Goal: Task Accomplishment & Management: Use online tool/utility

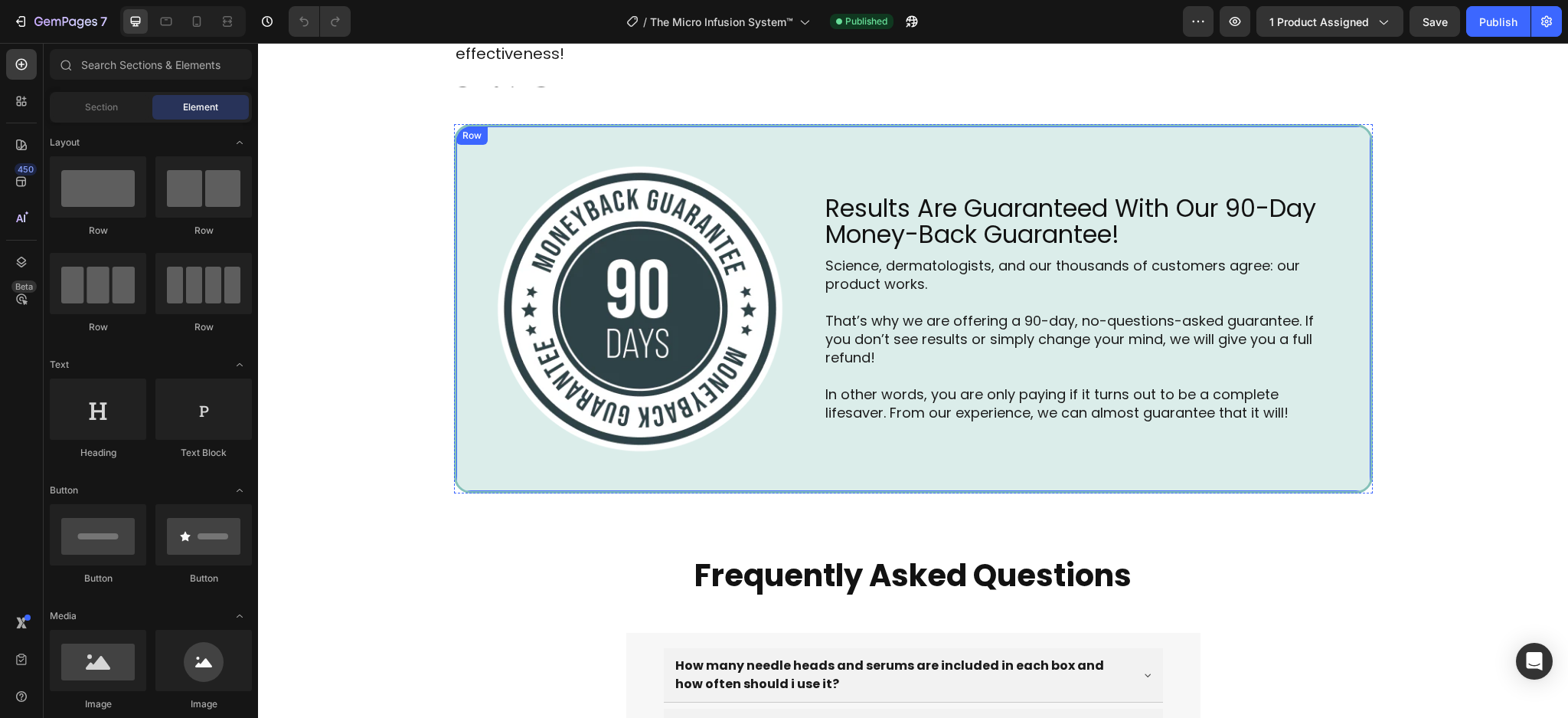
scroll to position [4766, 0]
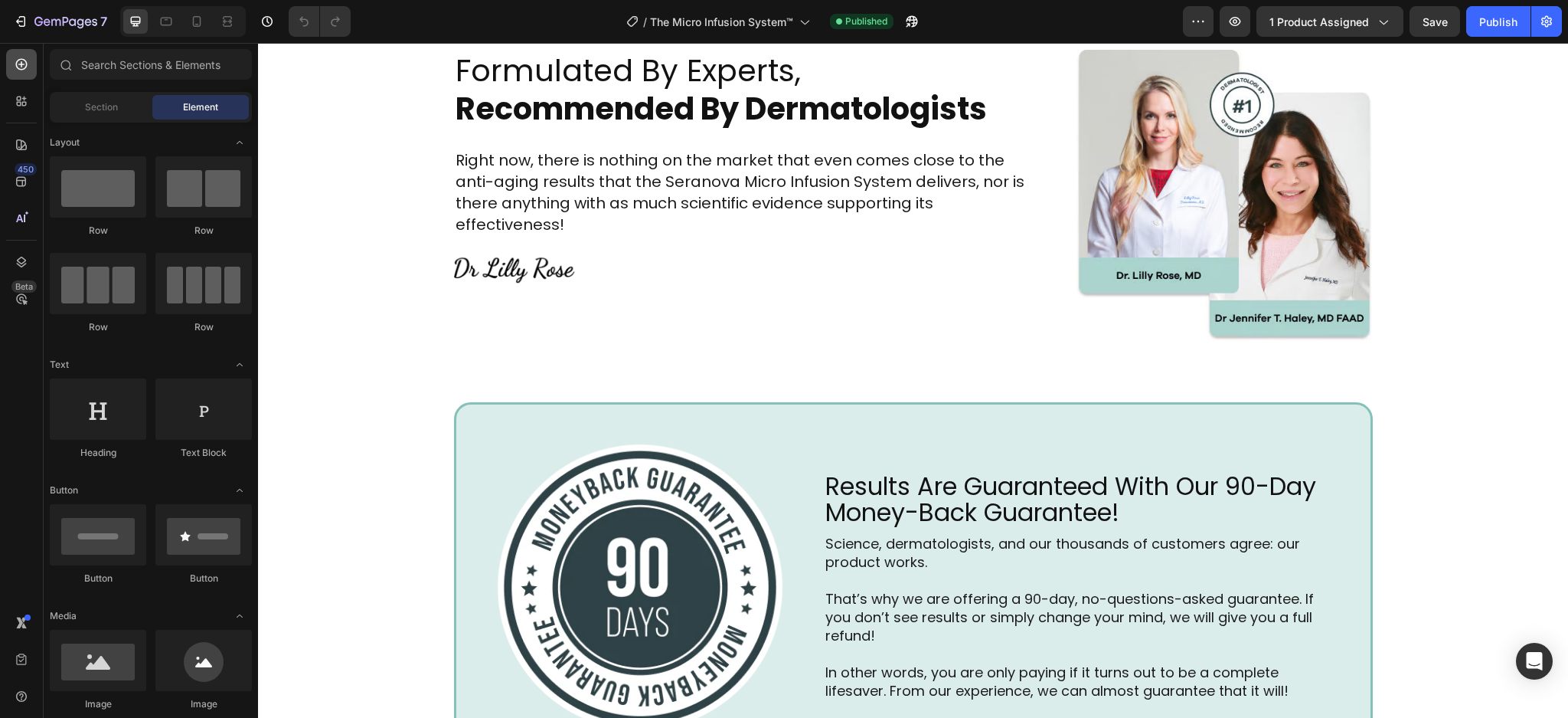
click at [17, 65] on icon at bounding box center [21, 64] width 15 height 15
click at [14, 100] on icon at bounding box center [21, 101] width 15 height 15
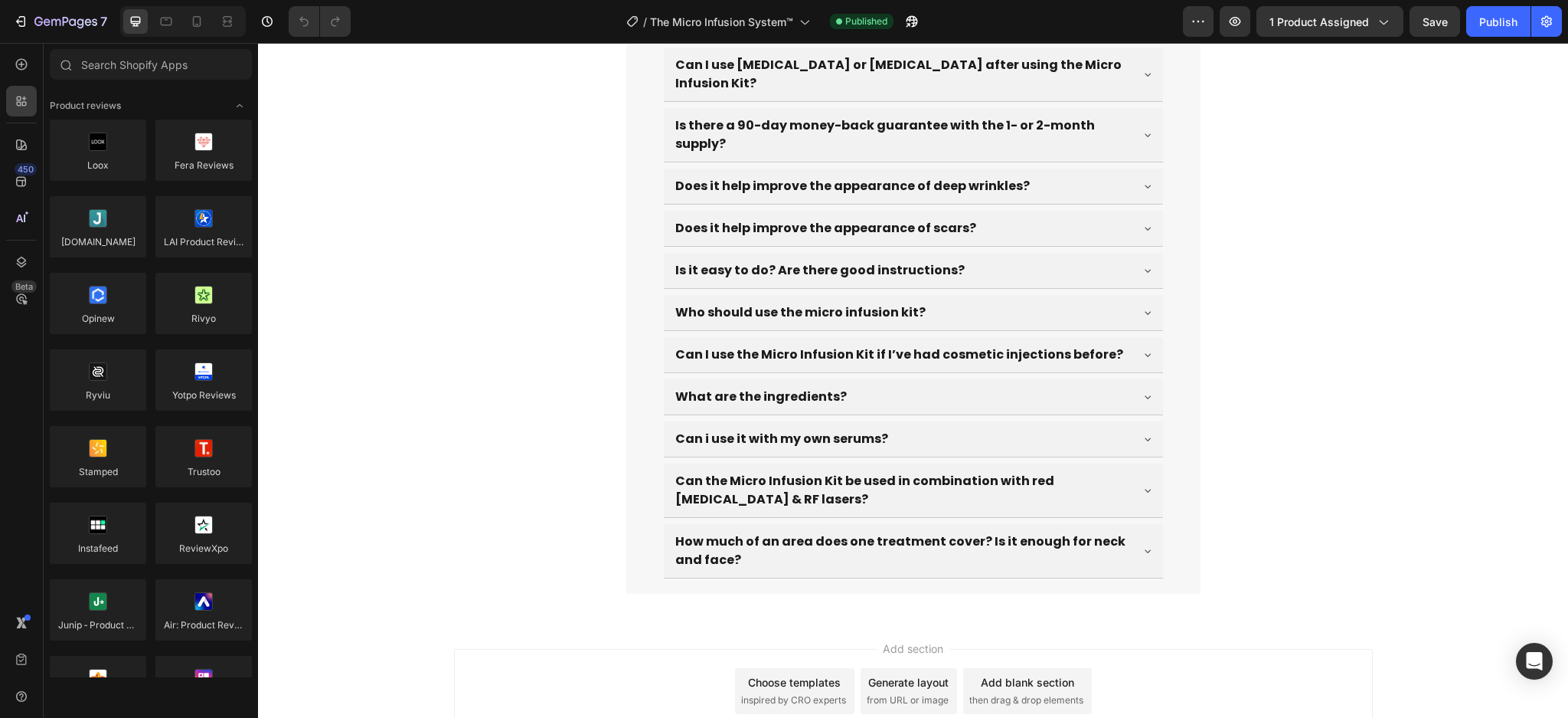
scroll to position [6067, 0]
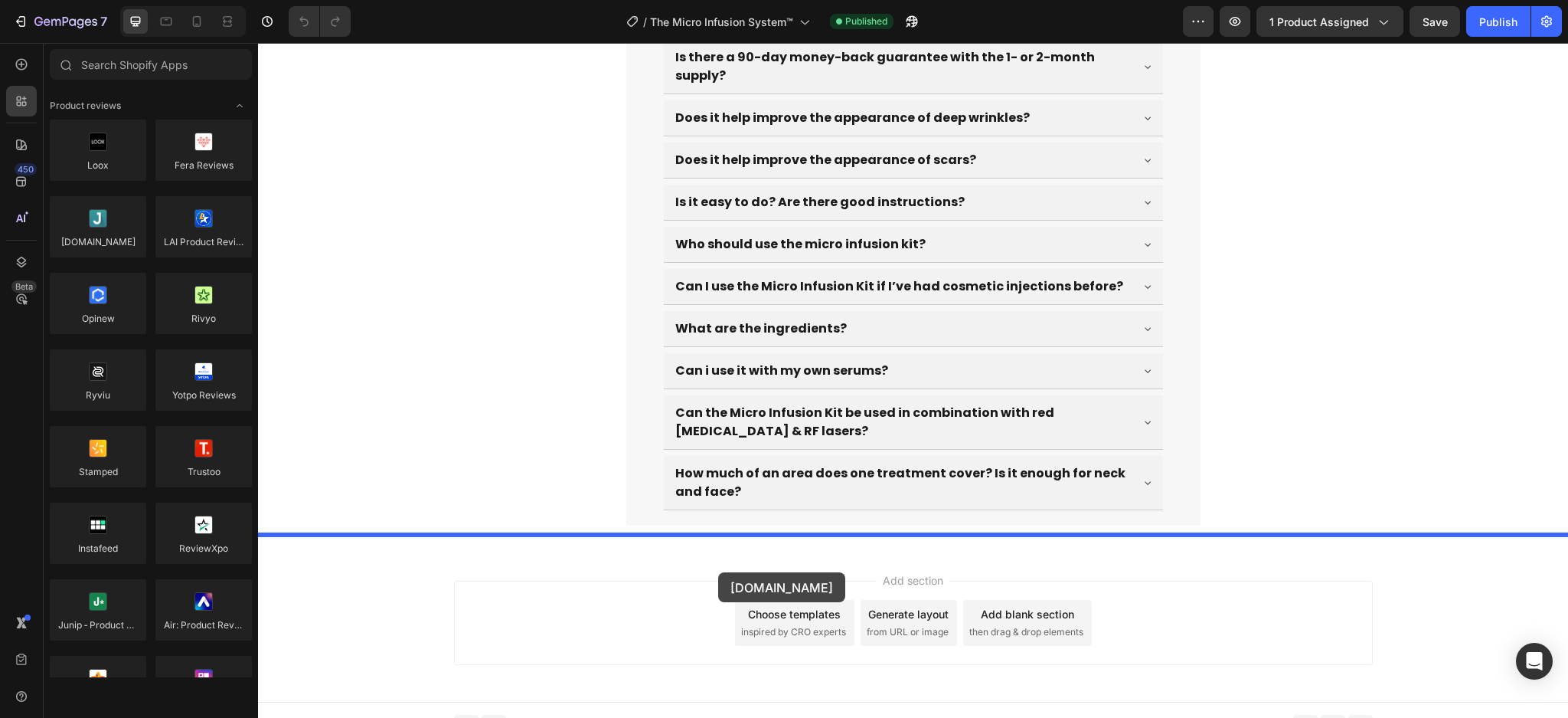
drag, startPoint x: 364, startPoint y: 259, endPoint x: 344, endPoint y: 613, distance: 354.6
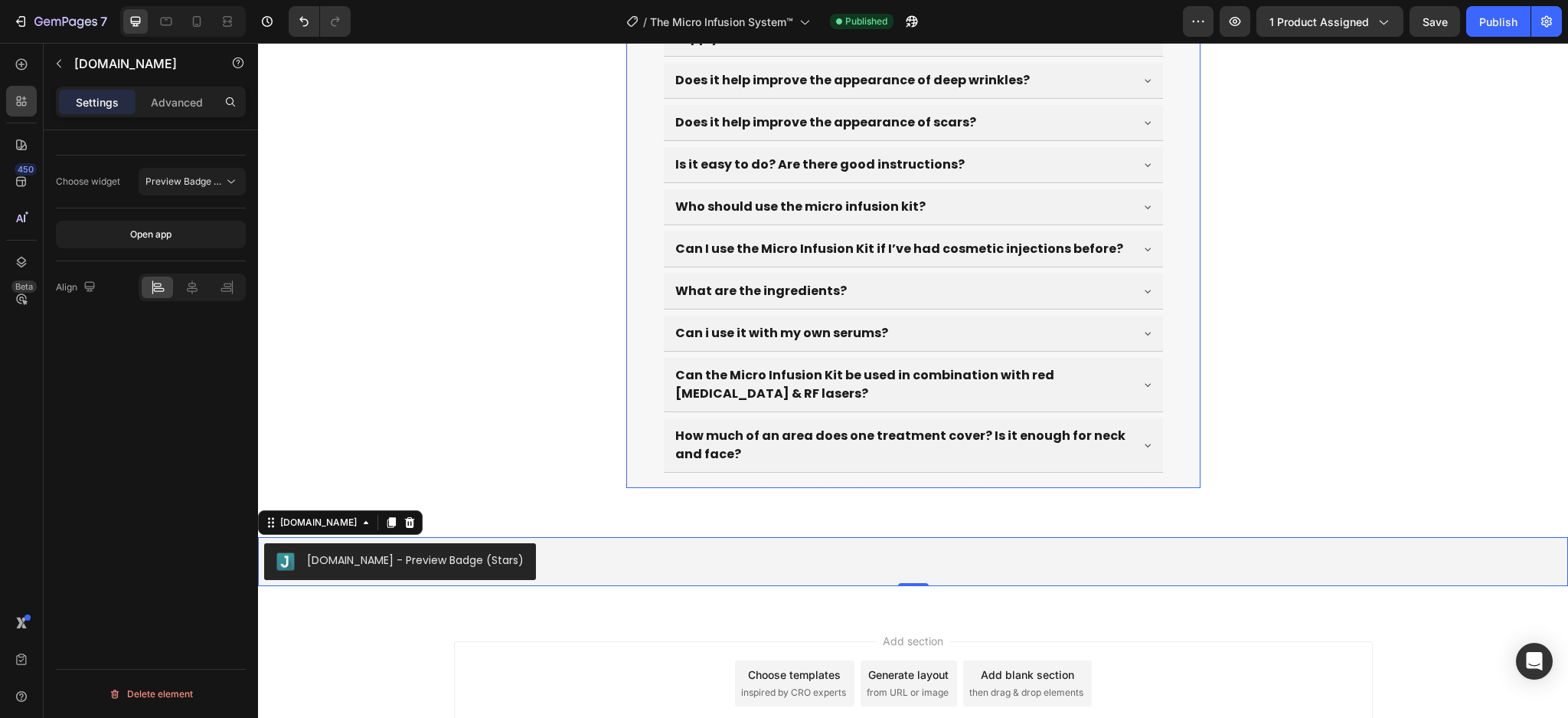
scroll to position [6165, 0]
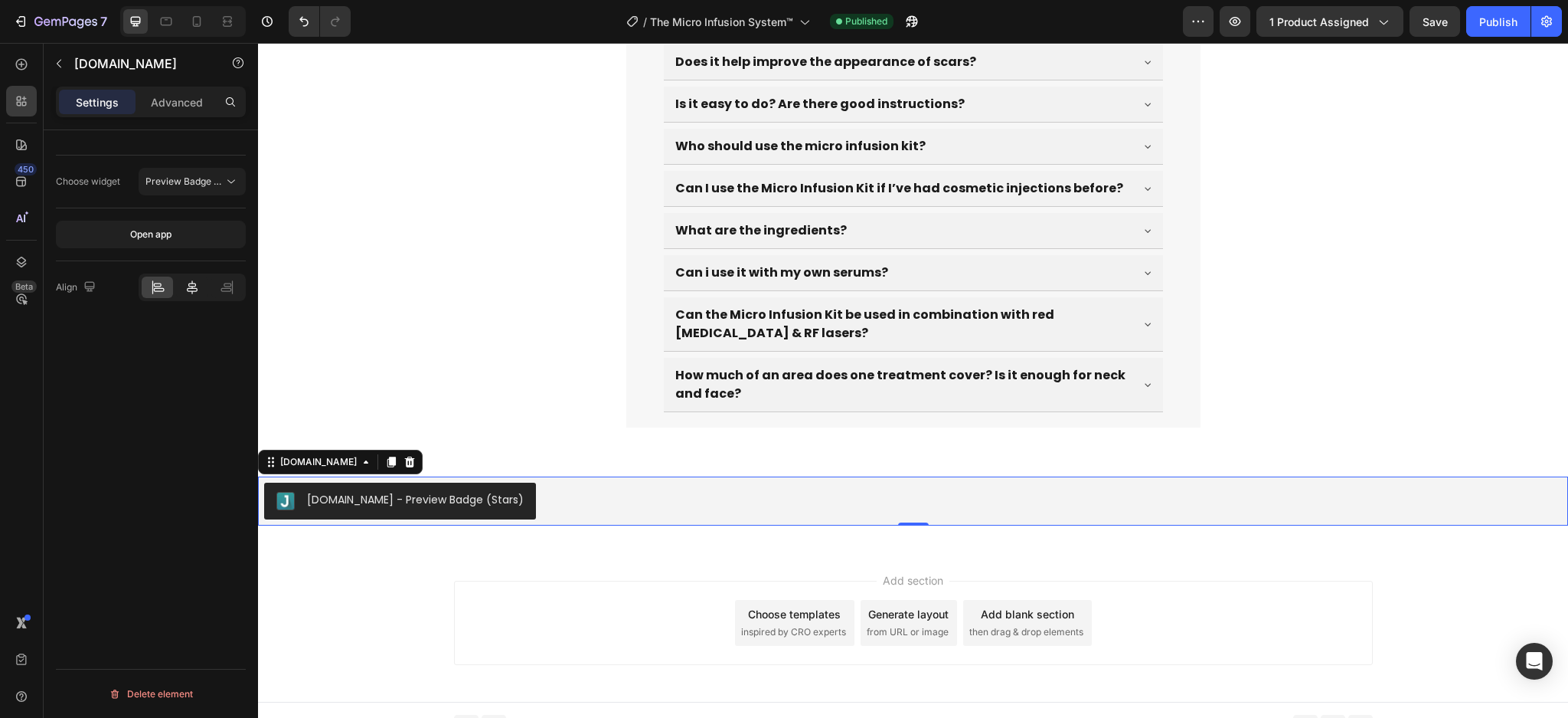
click at [189, 291] on icon at bounding box center [192, 288] width 11 height 14
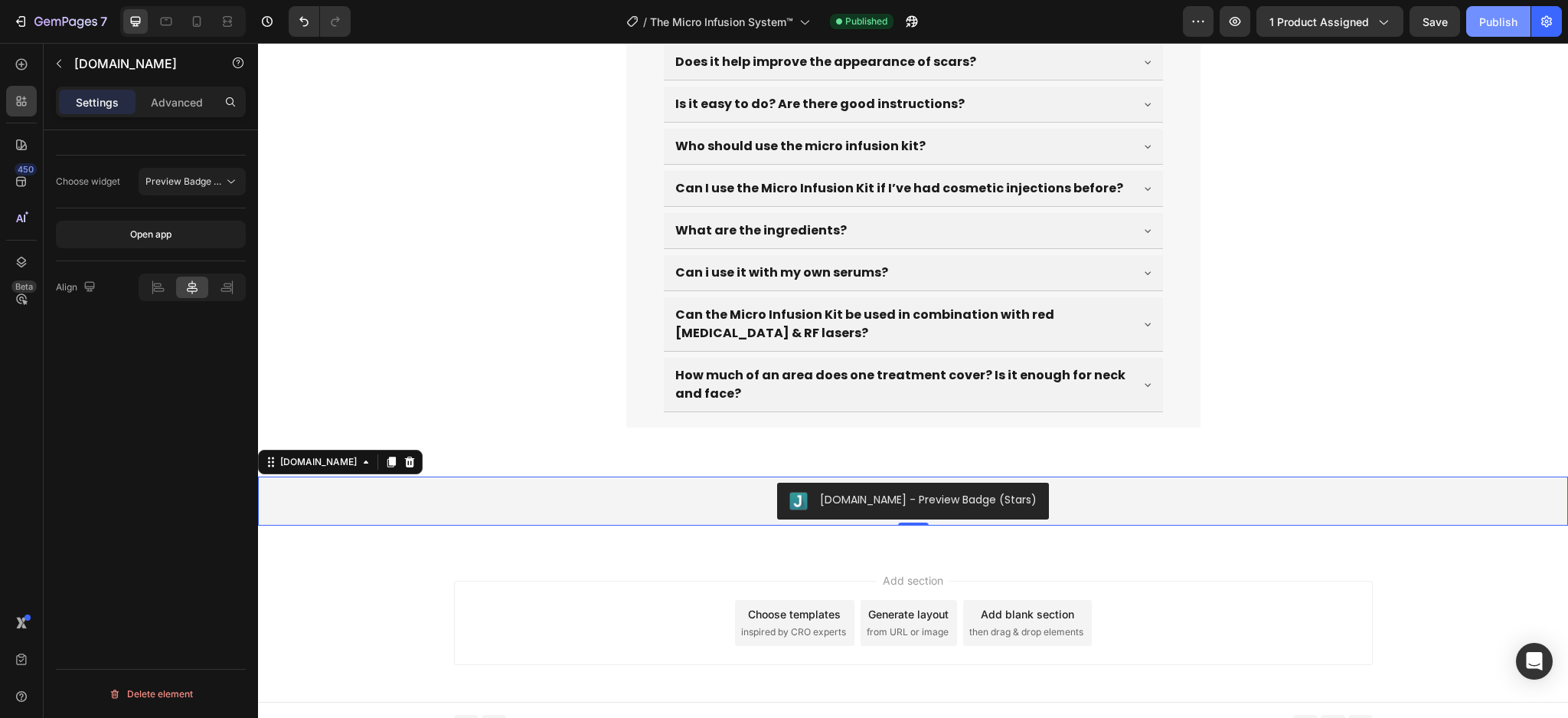
click at [1494, 17] on div "Publish" at bounding box center [1498, 21] width 38 height 16
click at [193, 189] on span "Preview Badge (Stars)" at bounding box center [185, 182] width 78 height 14
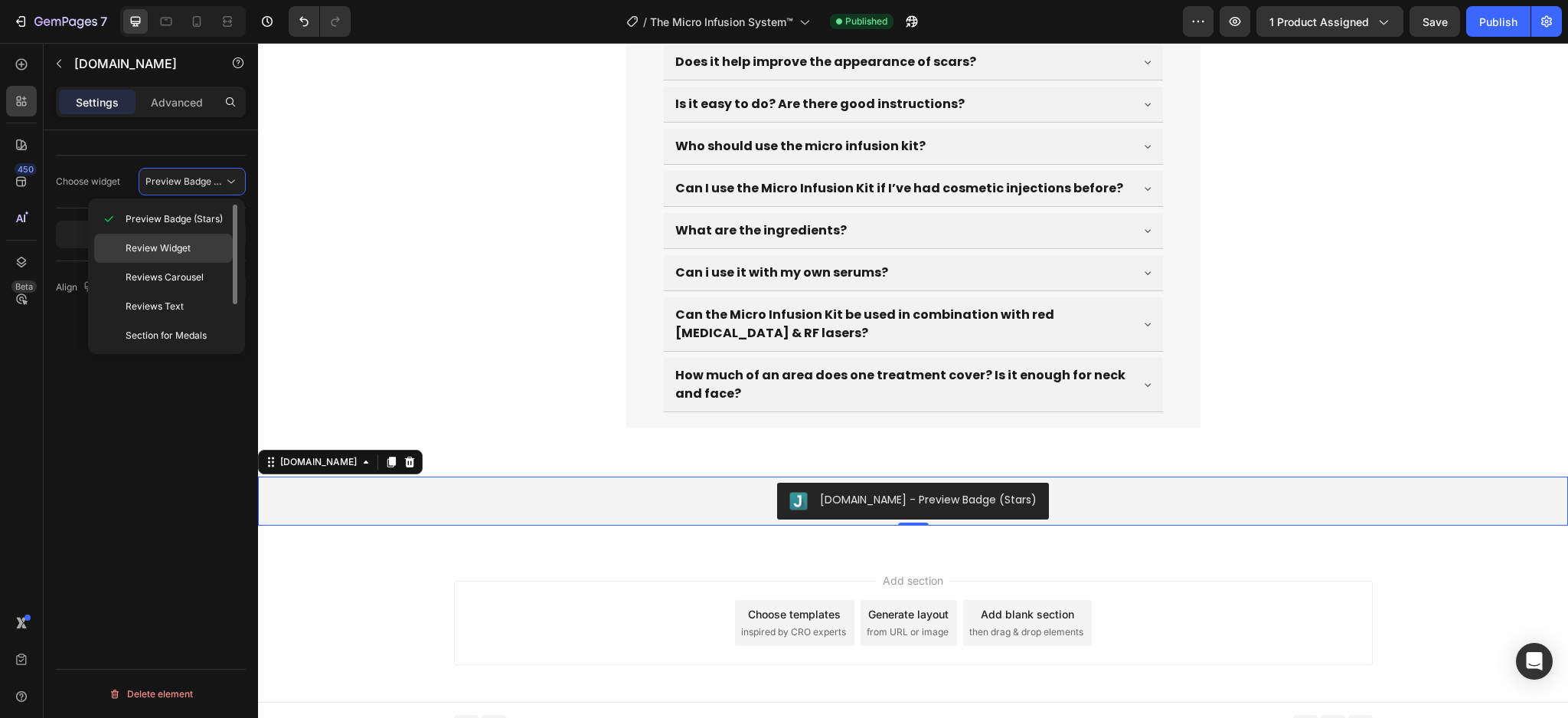
click at [187, 255] on span "Review Widget" at bounding box center [158, 249] width 65 height 14
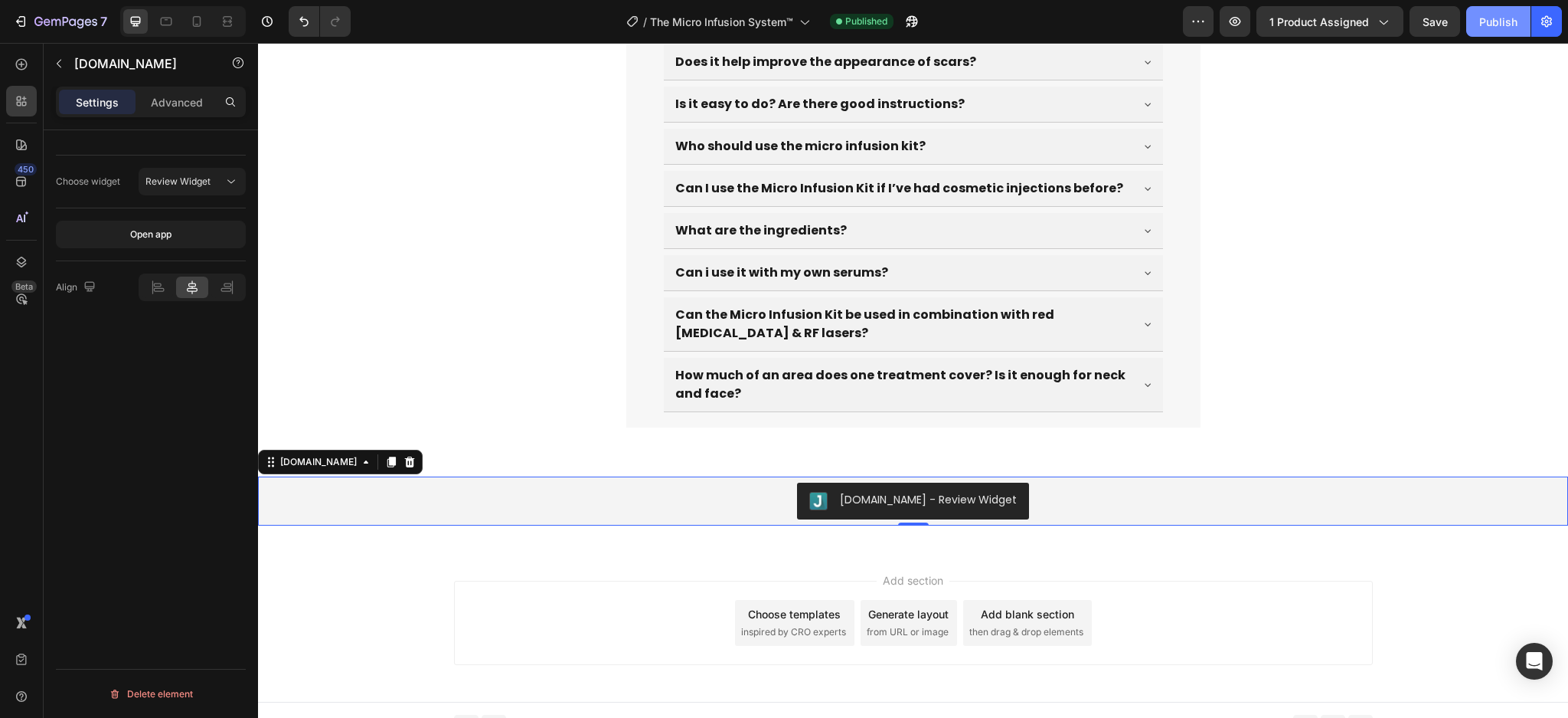
click at [1504, 14] on div "Publish" at bounding box center [1498, 21] width 38 height 16
click at [908, 17] on icon "button" at bounding box center [912, 21] width 15 height 15
click at [198, 190] on button "Review Widget" at bounding box center [192, 182] width 107 height 28
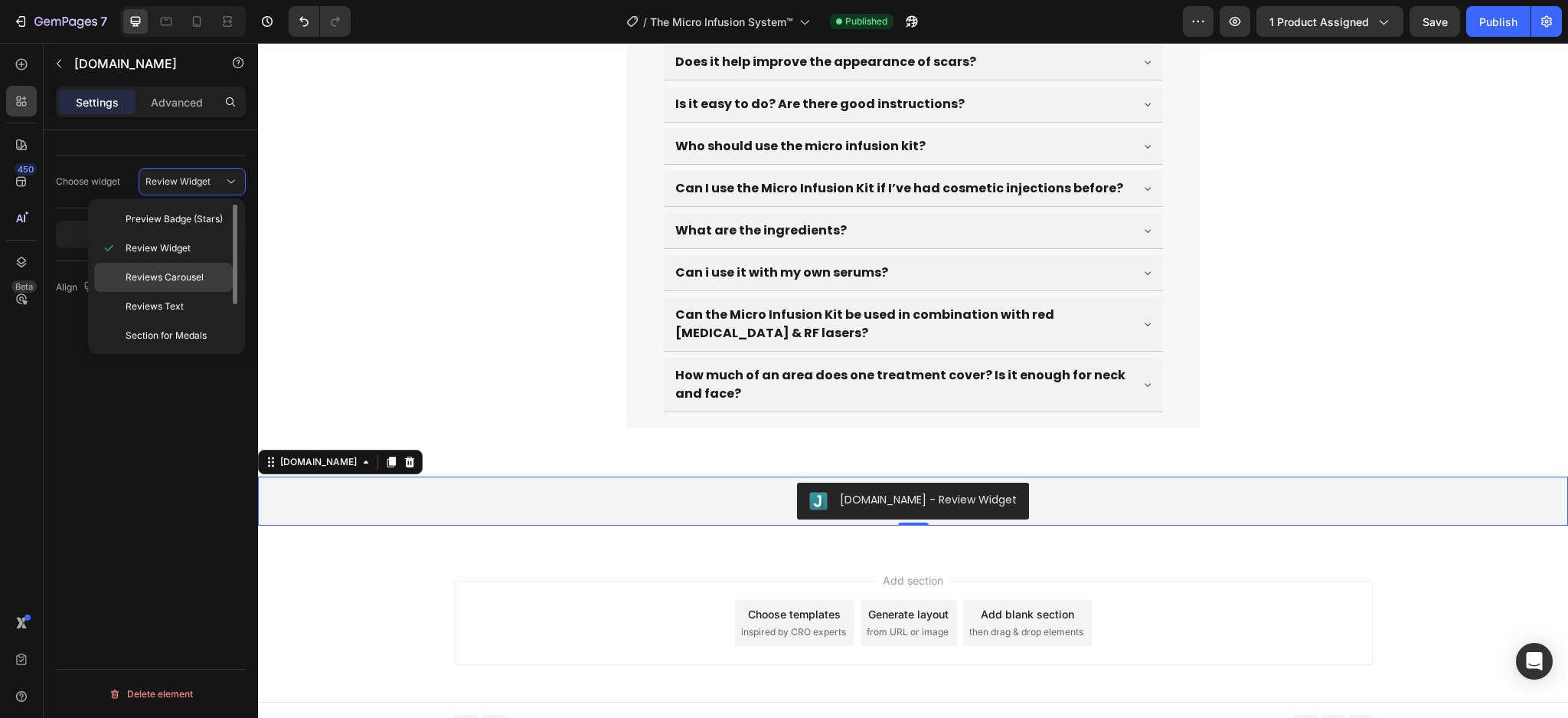
click at [173, 281] on span "Reviews Carousel" at bounding box center [165, 278] width 78 height 14
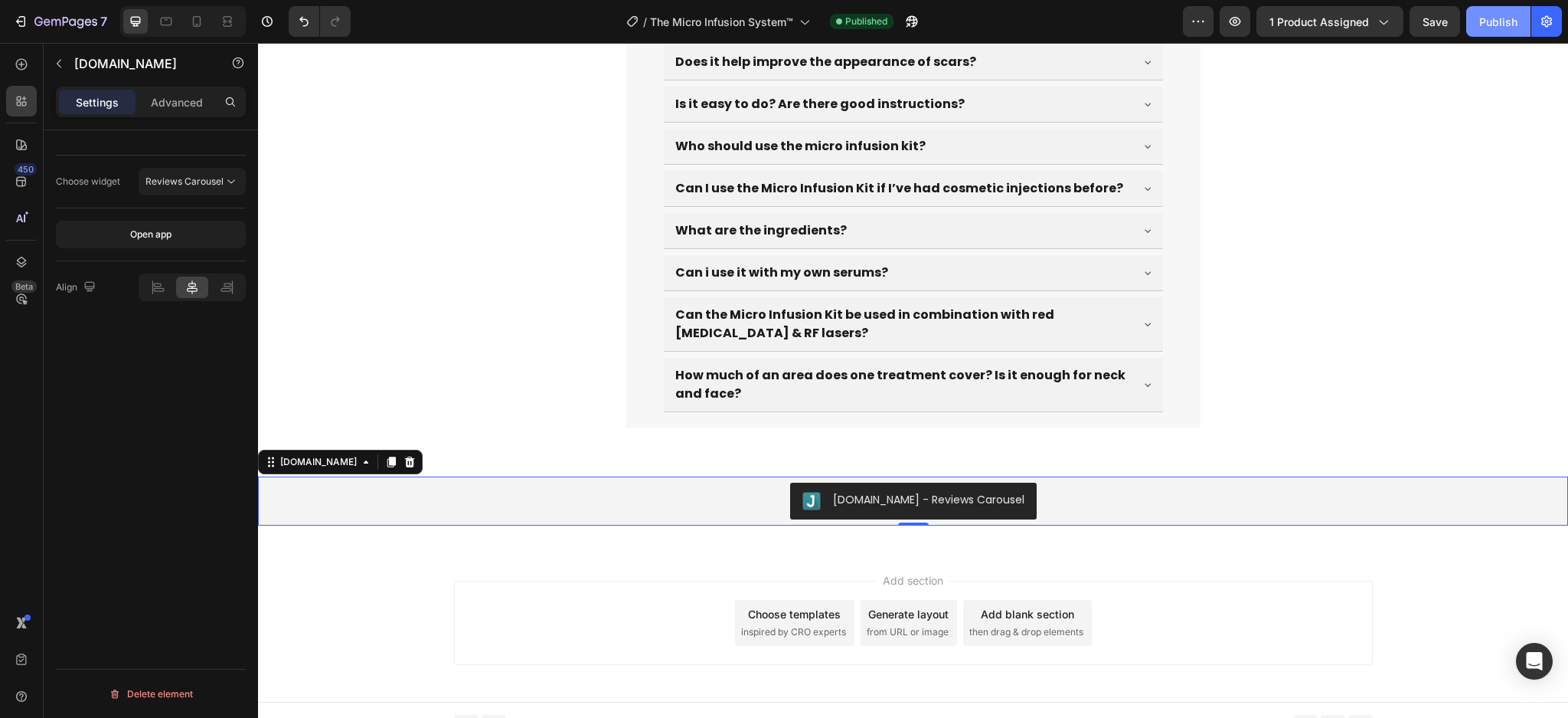
drag, startPoint x: 1492, startPoint y: 29, endPoint x: 793, endPoint y: 371, distance: 778.2
click at [1492, 29] on div "Publish" at bounding box center [1498, 21] width 38 height 16
click at [902, 20] on button "button" at bounding box center [912, 21] width 31 height 31
click at [403, 456] on icon at bounding box center [409, 462] width 12 height 12
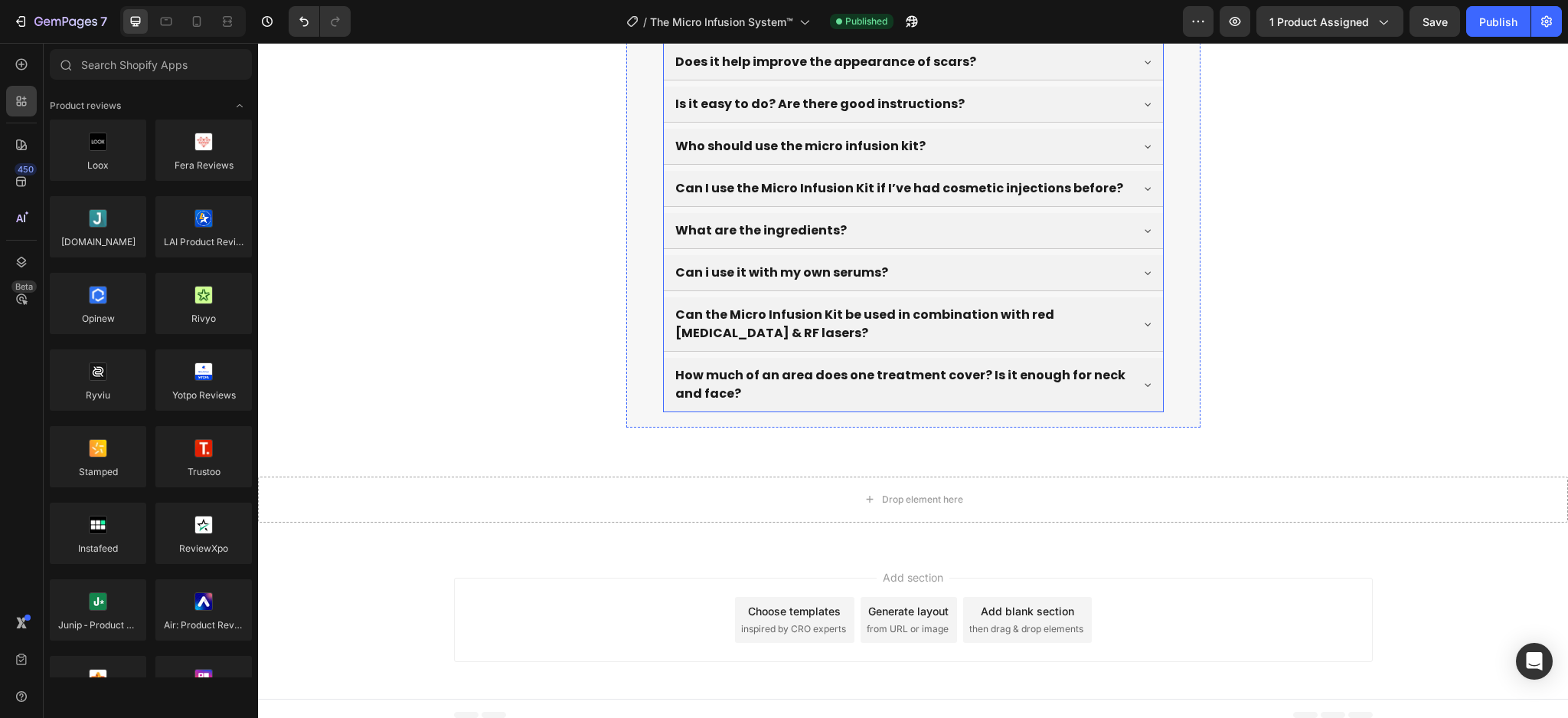
scroll to position [6161, 0]
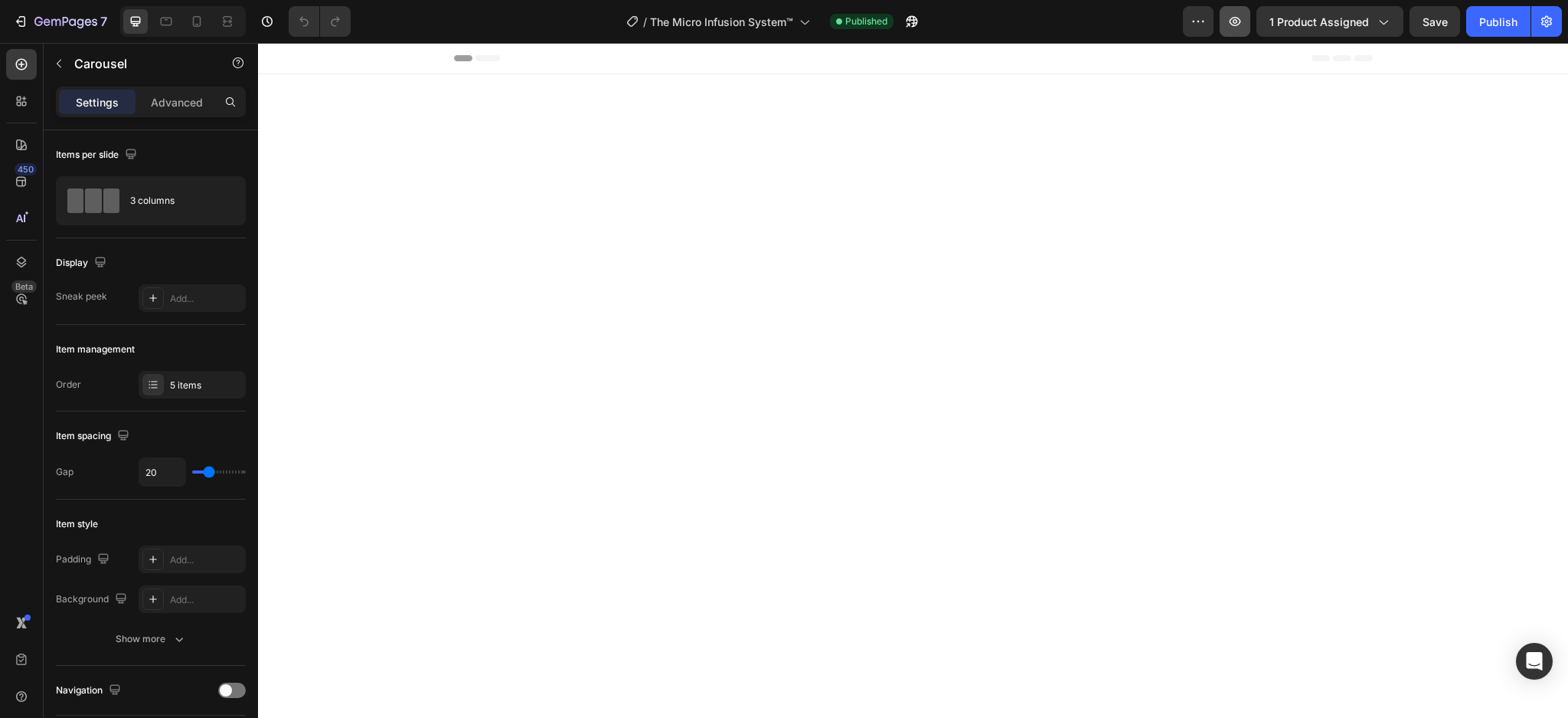
scroll to position [3513, 0]
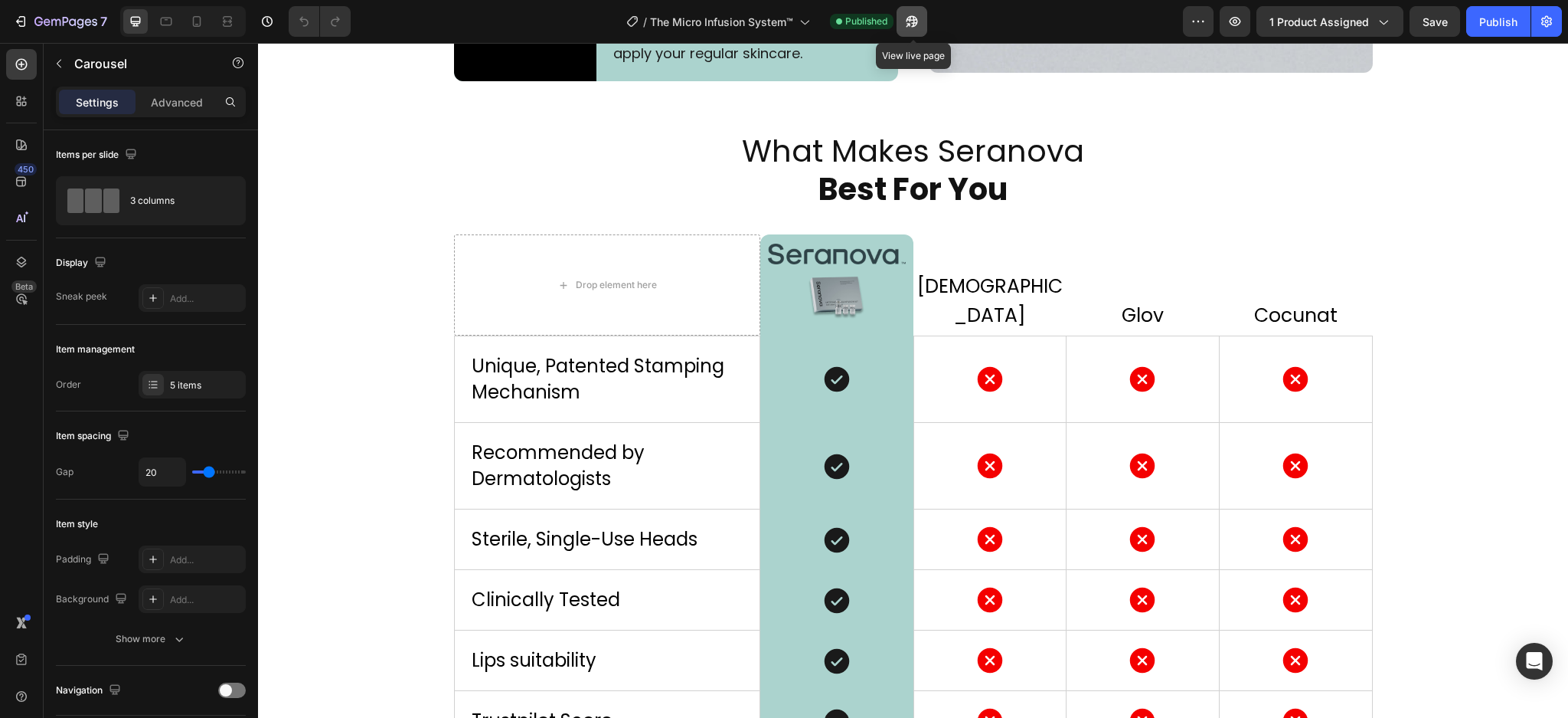
click at [915, 25] on icon "button" at bounding box center [912, 21] width 15 height 15
